Goal: Transaction & Acquisition: Purchase product/service

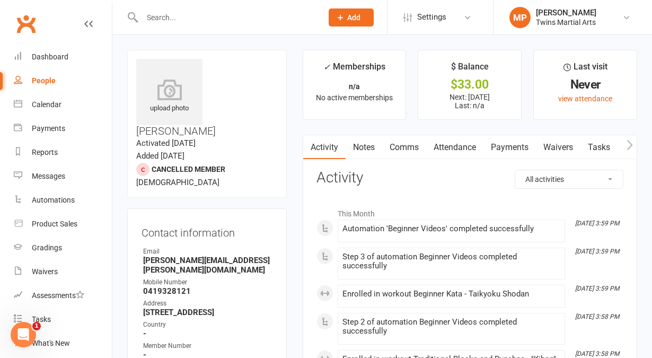
click at [173, 19] on input "text" at bounding box center [227, 17] width 176 height 15
click at [65, 219] on div "Product Sales" at bounding box center [55, 223] width 46 height 8
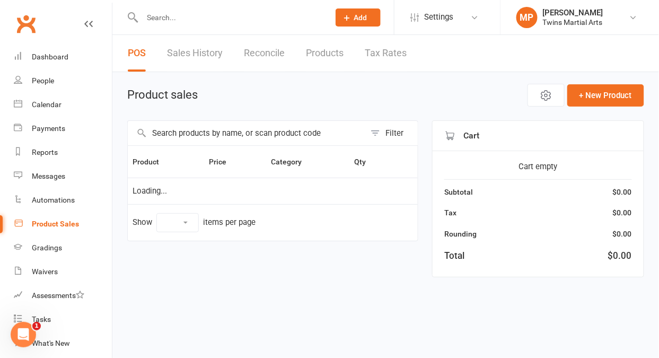
select select "10"
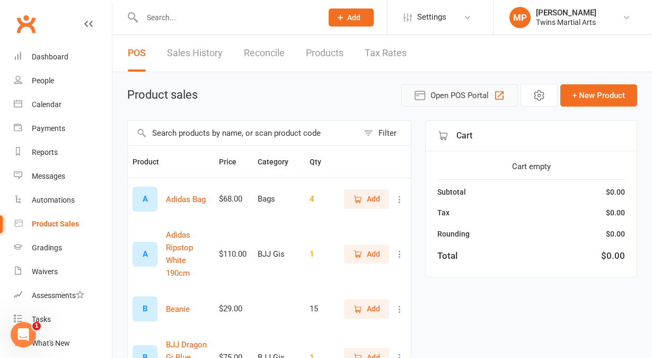
click at [443, 95] on span "Open POS Portal" at bounding box center [459, 95] width 58 height 13
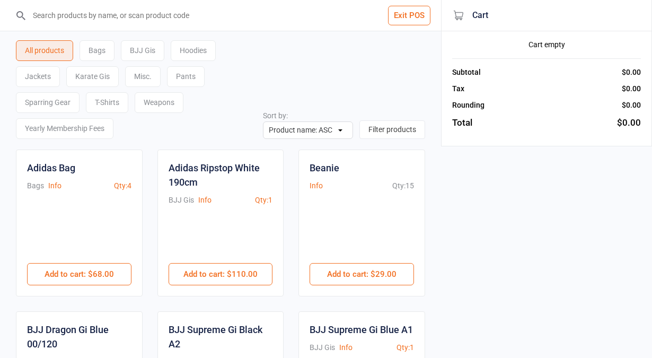
click at [65, 107] on div "Sparring Gear" at bounding box center [48, 102] width 64 height 21
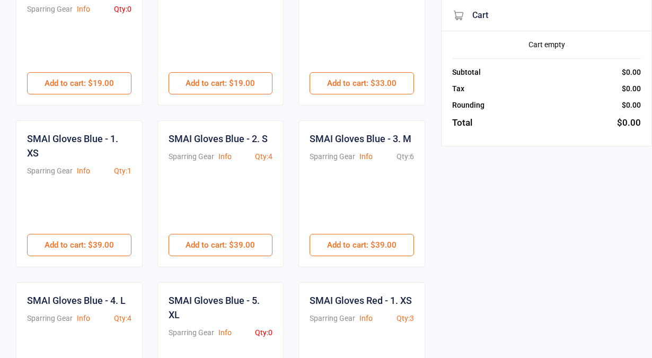
scroll to position [197, 0]
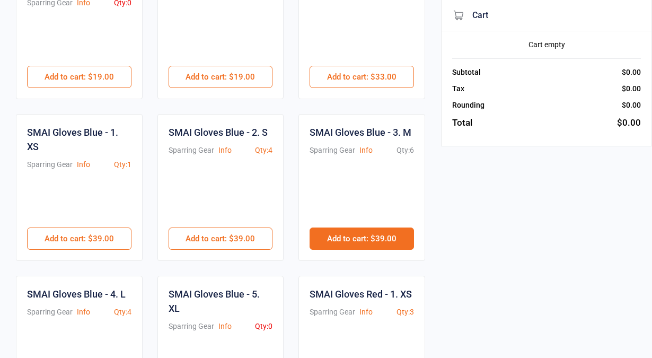
click at [354, 241] on button "Add to cart : $39.00" at bounding box center [362, 238] width 104 height 22
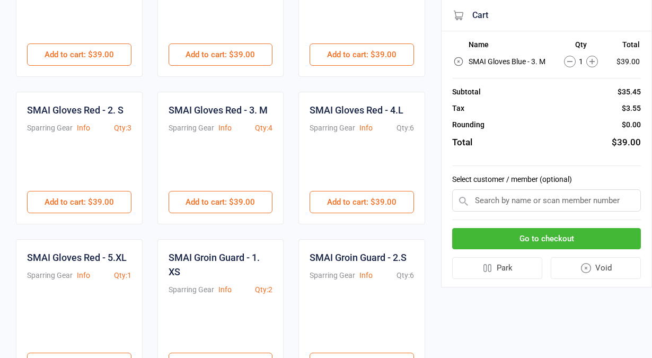
scroll to position [626, 0]
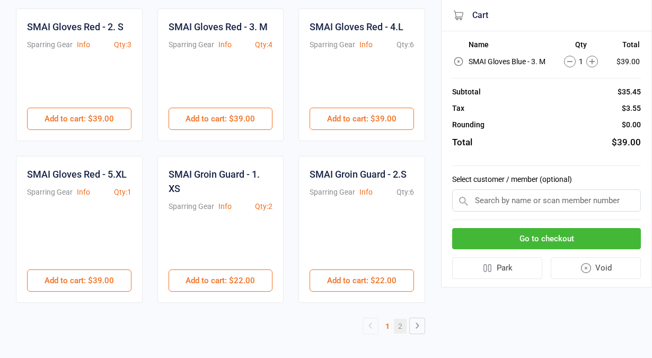
click at [402, 328] on link "2" at bounding box center [400, 326] width 13 height 15
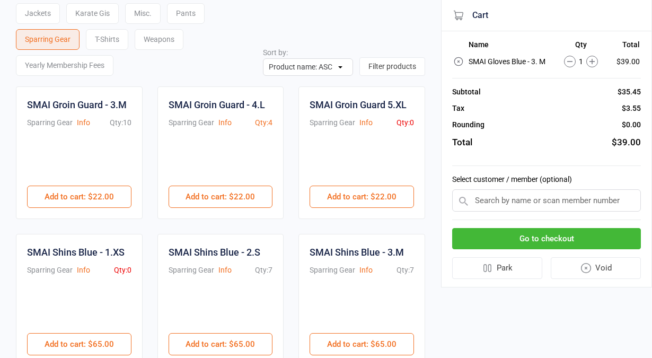
scroll to position [64, 0]
click at [75, 191] on button "Add to cart : $22.00" at bounding box center [79, 196] width 104 height 22
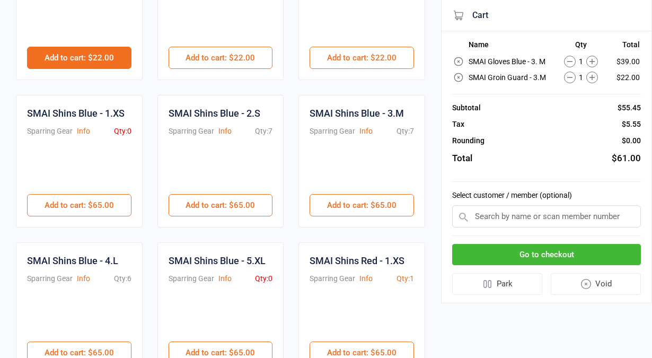
scroll to position [202, 0]
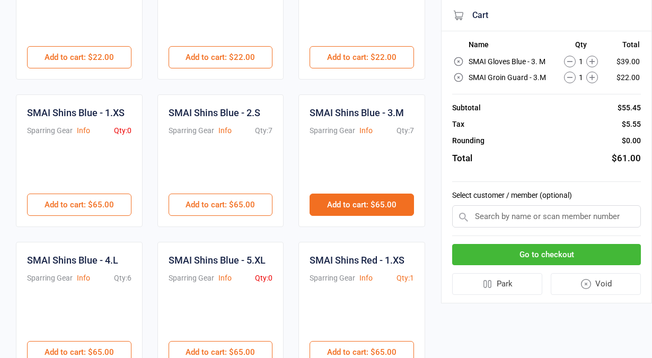
click at [370, 199] on button "Add to cart : $65.00" at bounding box center [362, 204] width 104 height 22
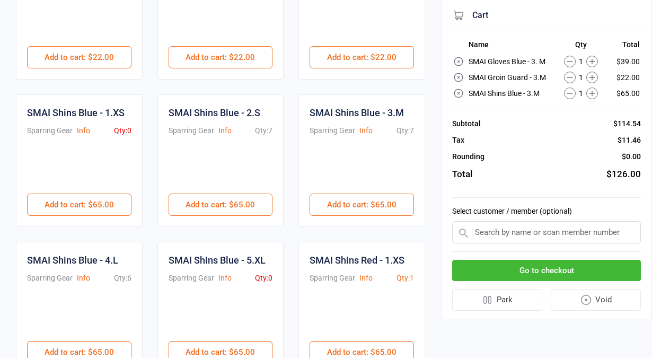
click at [555, 228] on input "text" at bounding box center [546, 232] width 189 height 22
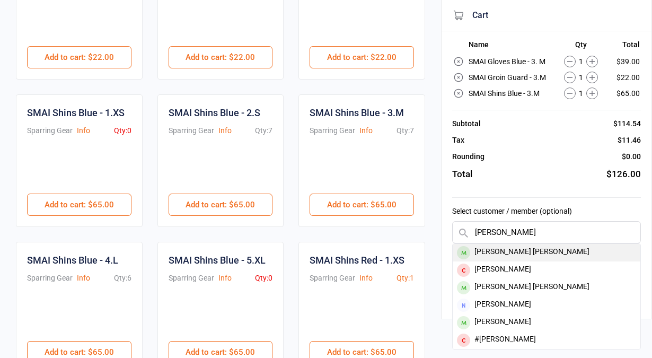
type input "flynn"
click at [521, 253] on div "[PERSON_NAME] [PERSON_NAME]" at bounding box center [547, 252] width 188 height 17
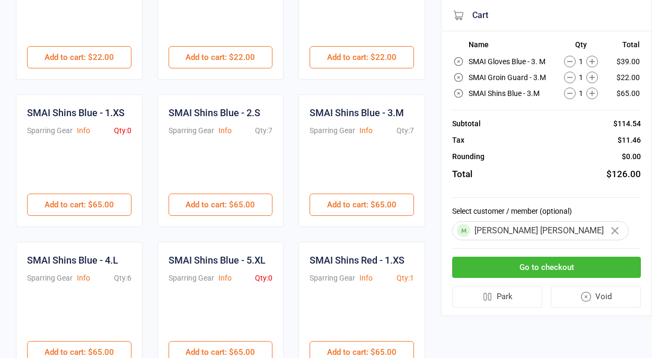
click at [525, 273] on button "Go to checkout" at bounding box center [546, 268] width 189 height 22
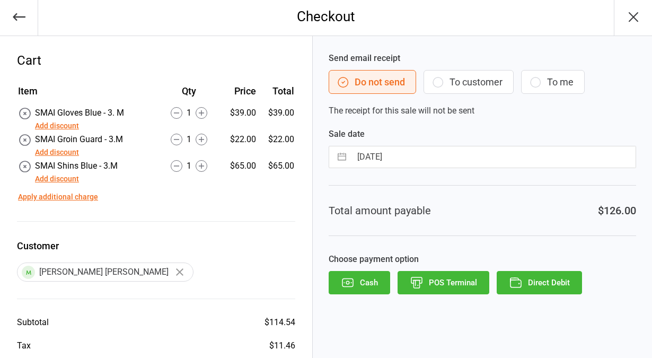
scroll to position [74, 0]
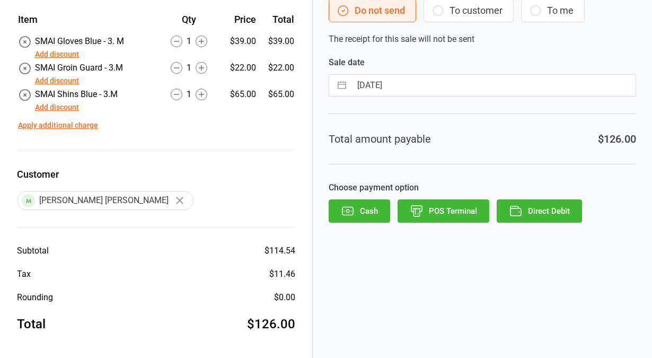
click at [455, 215] on button "POS Terminal" at bounding box center [444, 210] width 92 height 23
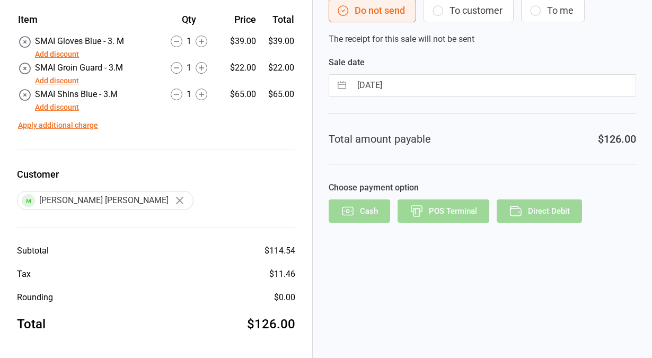
scroll to position [17, 0]
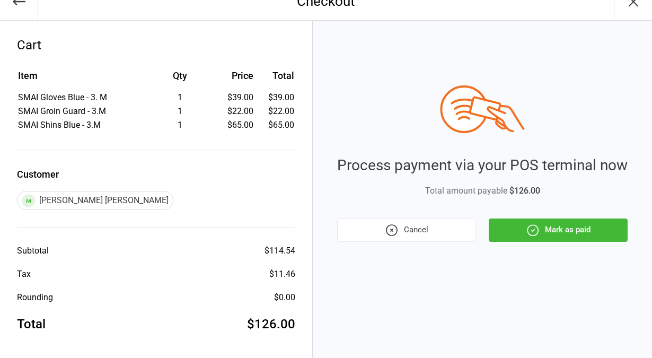
click at [564, 227] on button "Mark as paid" at bounding box center [558, 229] width 139 height 23
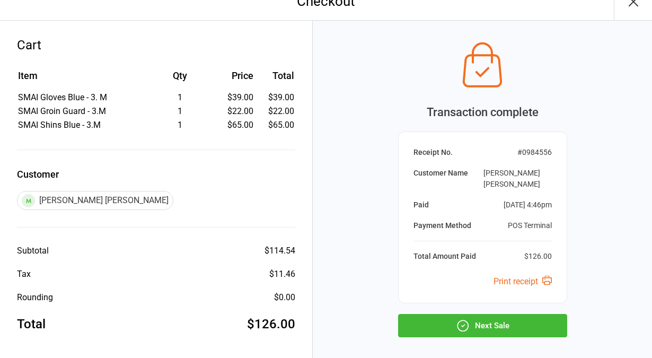
click at [471, 314] on button "Next Sale" at bounding box center [482, 325] width 169 height 23
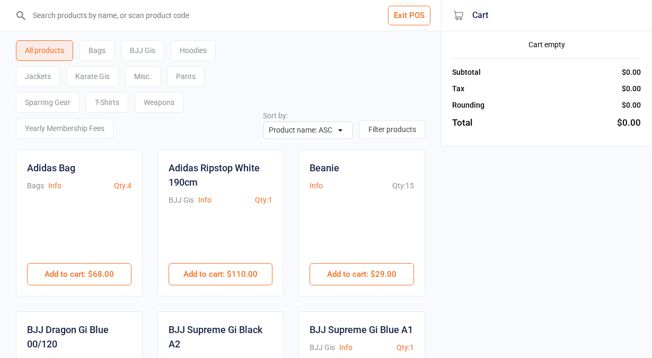
click at [405, 22] on button "Exit POS" at bounding box center [409, 16] width 42 height 20
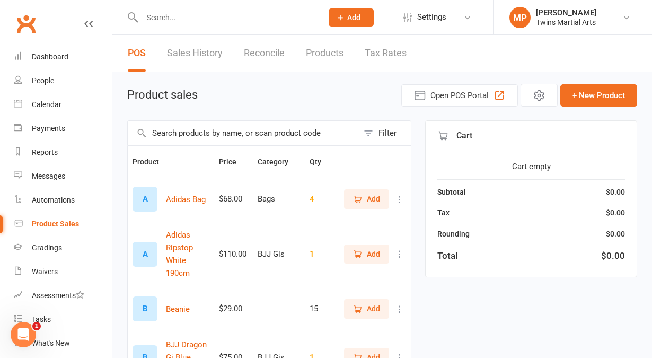
click at [200, 56] on link "Sales History" at bounding box center [195, 53] width 56 height 37
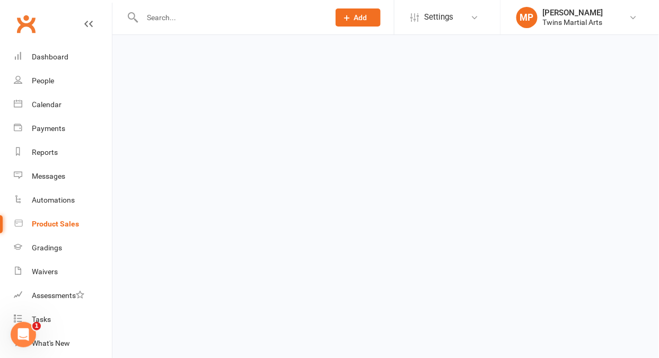
select select "25"
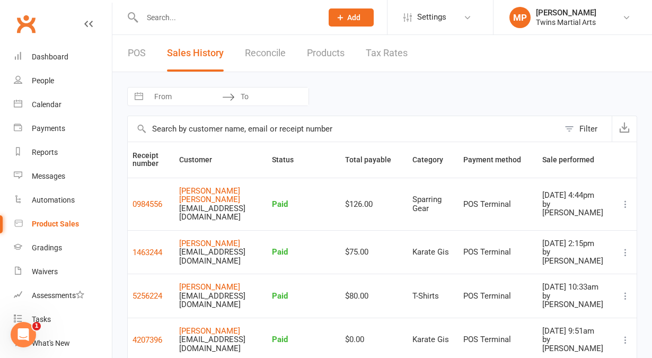
click at [143, 57] on link "POS" at bounding box center [137, 53] width 18 height 37
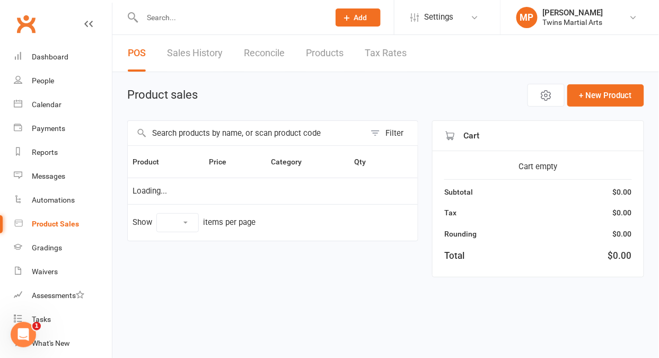
select select "10"
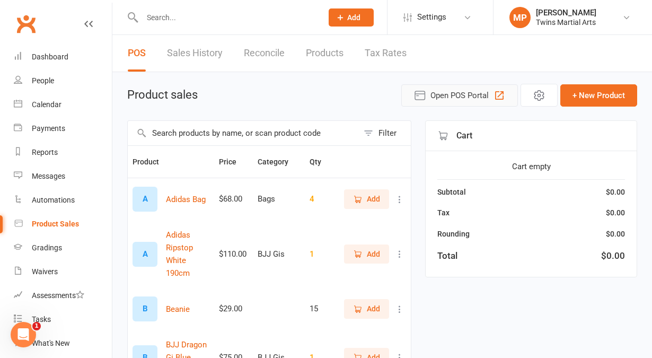
click at [451, 97] on span "Open POS Portal" at bounding box center [459, 95] width 58 height 13
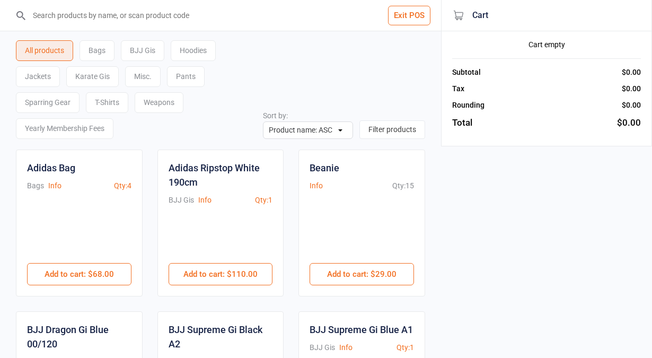
click at [179, 15] on input "search" at bounding box center [227, 15] width 399 height 31
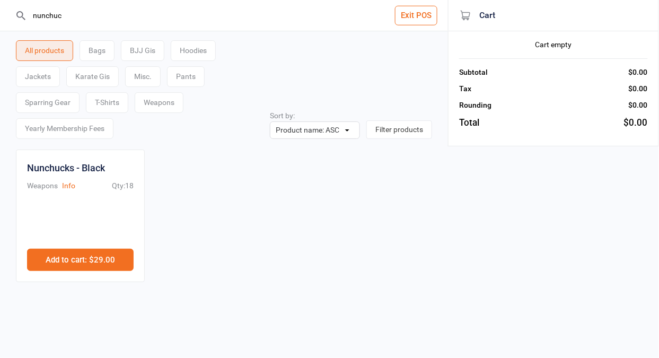
type input "nunchuc"
click at [100, 263] on button "Add to cart : $29.00" at bounding box center [80, 260] width 107 height 22
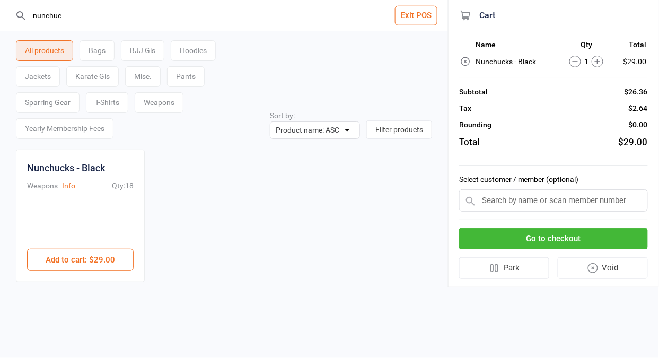
click at [497, 202] on input "text" at bounding box center [553, 200] width 189 height 22
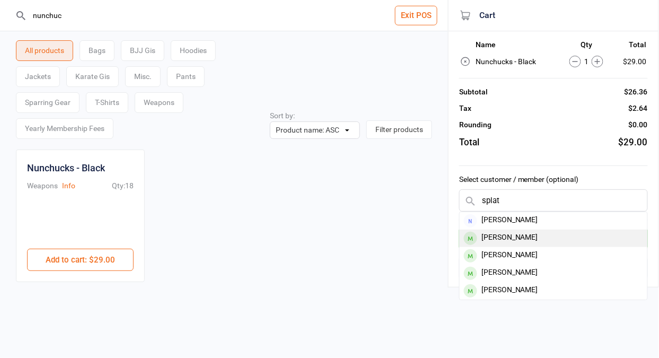
type input "splat"
click at [502, 235] on div "Vada Splatt" at bounding box center [554, 237] width 188 height 17
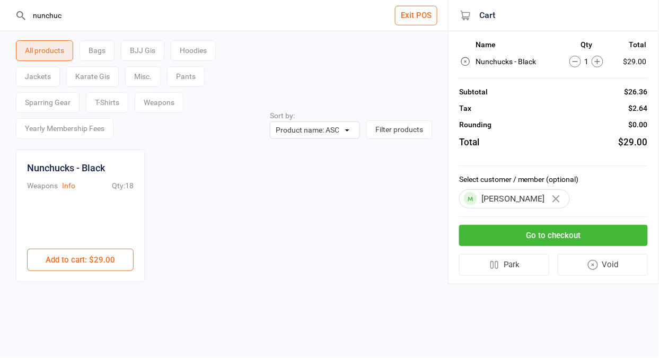
click at [557, 232] on button "Go to checkout" at bounding box center [553, 236] width 189 height 22
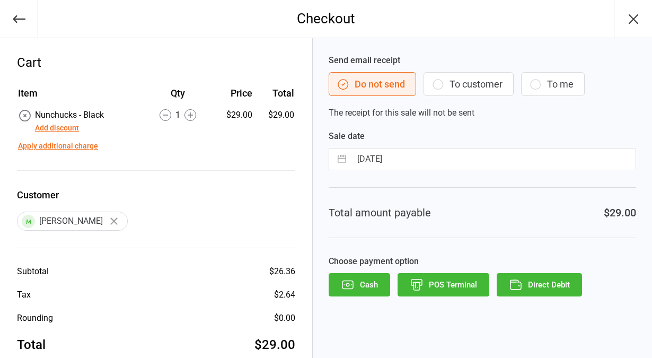
click at [440, 290] on button "POS Terminal" at bounding box center [444, 284] width 92 height 23
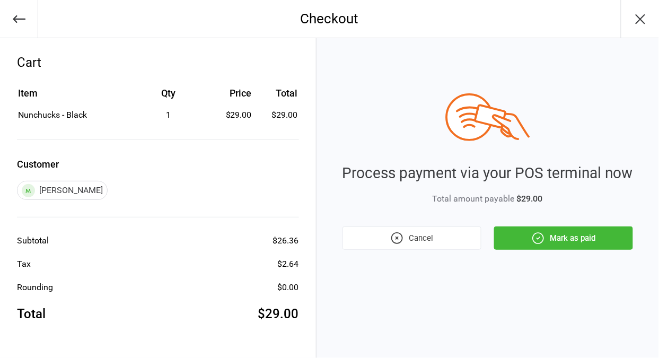
click at [572, 243] on button "Mark as paid" at bounding box center [563, 237] width 139 height 23
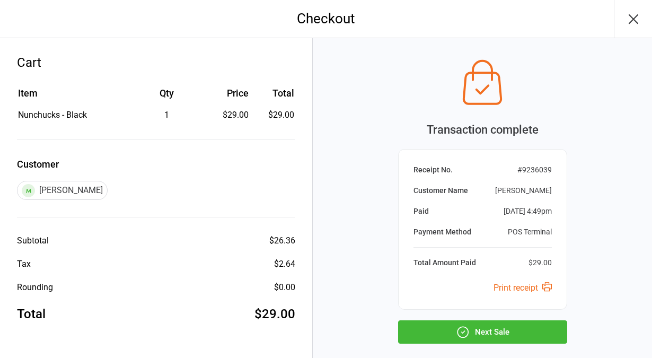
click at [476, 336] on button "Next Sale" at bounding box center [482, 331] width 169 height 23
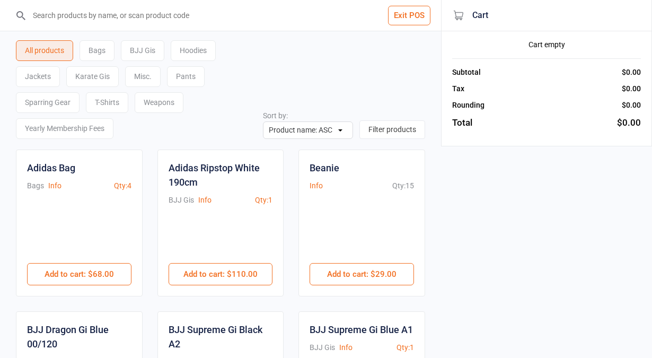
click at [401, 17] on button "Exit POS" at bounding box center [409, 16] width 42 height 20
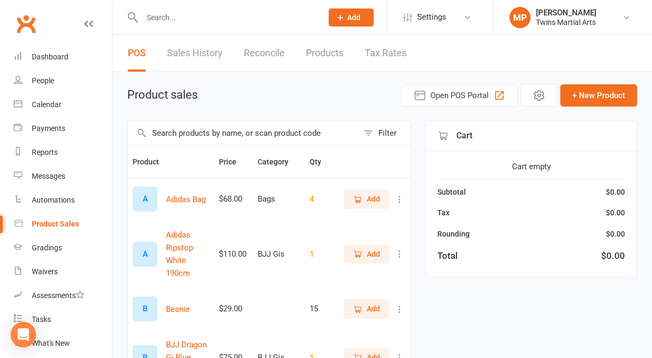
click at [213, 49] on link "Sales History" at bounding box center [195, 53] width 56 height 37
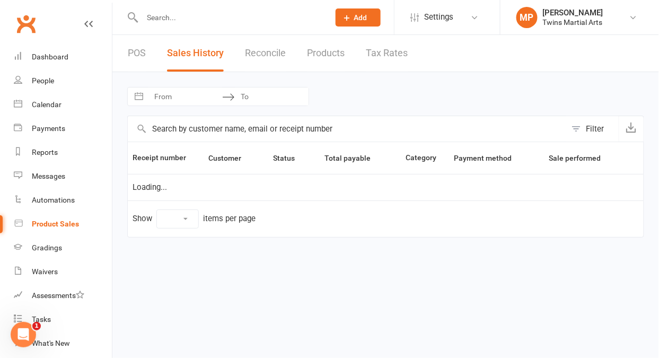
select select "25"
